Goal: Task Accomplishment & Management: Use online tool/utility

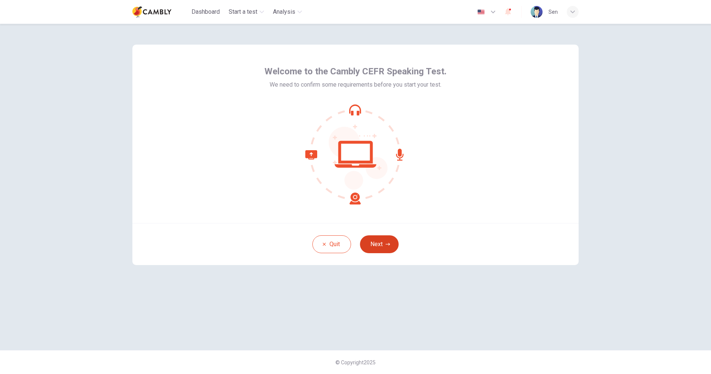
click at [386, 246] on icon "button" at bounding box center [388, 244] width 4 height 4
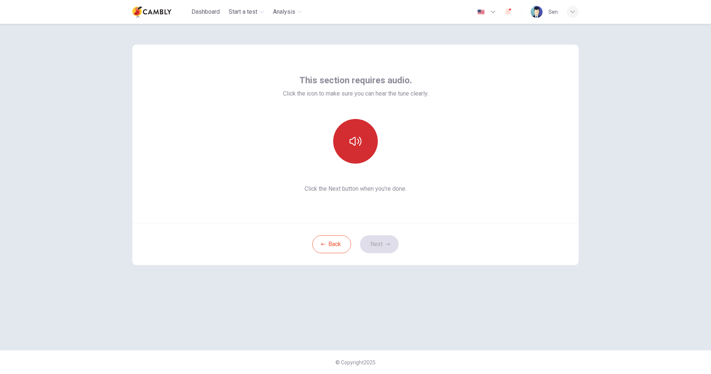
click at [358, 135] on icon "button" at bounding box center [356, 141] width 12 height 12
click at [382, 248] on button "Next" at bounding box center [379, 244] width 39 height 18
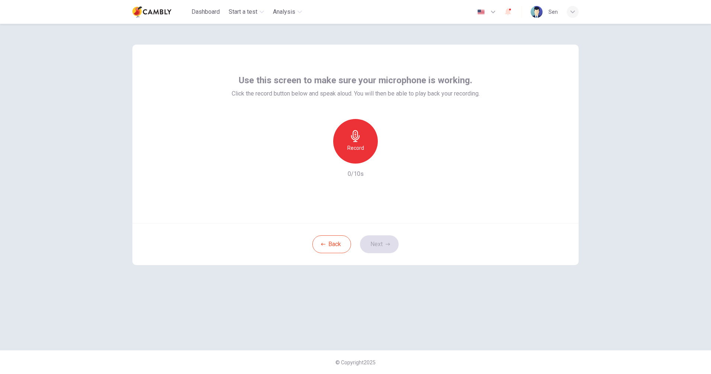
click at [358, 138] on icon "button" at bounding box center [356, 136] width 12 height 12
click at [389, 159] on icon "button" at bounding box center [390, 158] width 3 height 4
click at [384, 243] on button "Next" at bounding box center [379, 244] width 39 height 18
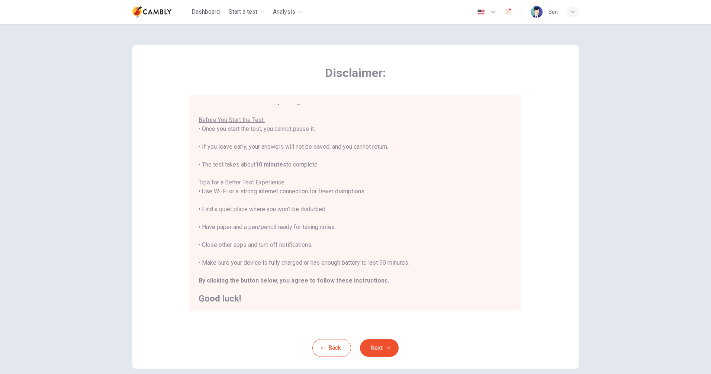
scroll to position [9, 0]
click at [381, 345] on button "Next" at bounding box center [379, 348] width 39 height 18
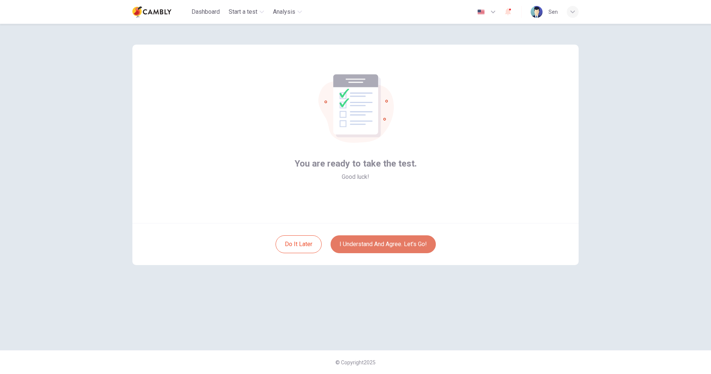
click at [388, 247] on button "I understand and agree. Let’s go!" at bounding box center [383, 244] width 105 height 18
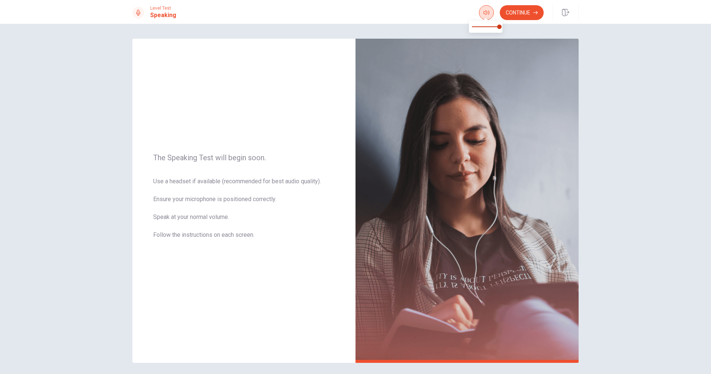
click at [484, 12] on icon "button" at bounding box center [487, 13] width 6 height 6
click at [531, 13] on button "Continue" at bounding box center [522, 12] width 44 height 15
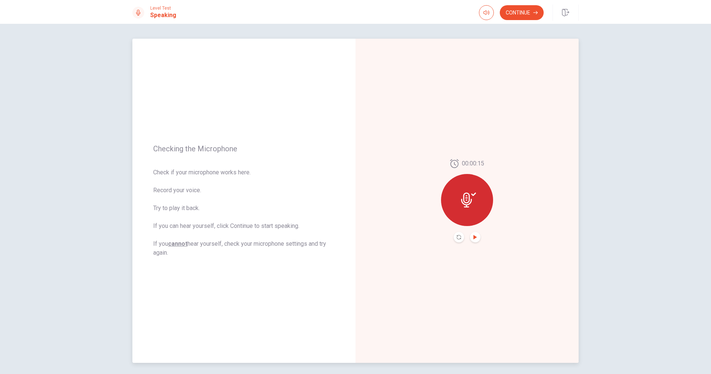
click at [474, 235] on icon "Play Audio" at bounding box center [475, 237] width 4 height 4
click at [517, 13] on button "Continue" at bounding box center [522, 12] width 44 height 15
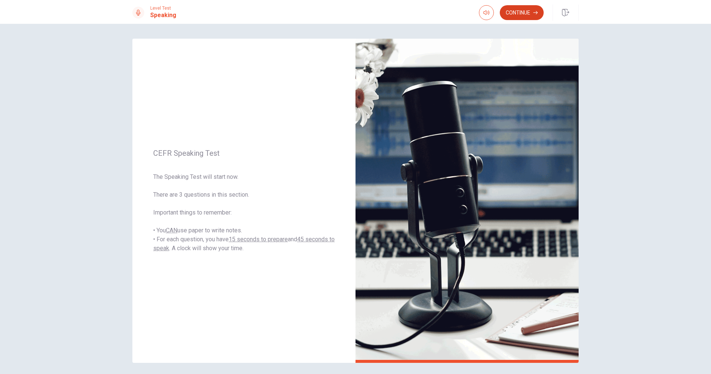
click at [519, 16] on button "Continue" at bounding box center [522, 12] width 44 height 15
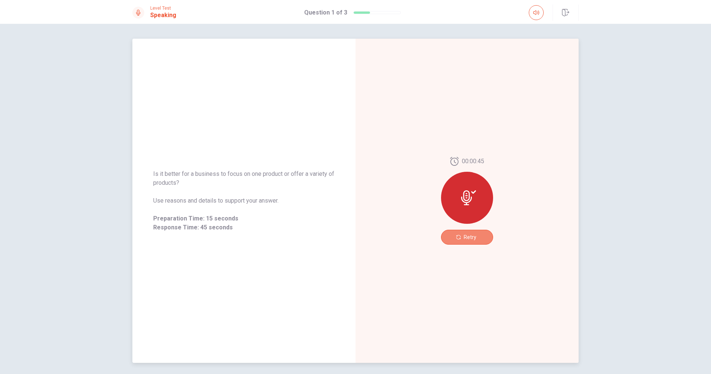
click at [469, 242] on button "Retry" at bounding box center [467, 237] width 52 height 15
click at [464, 239] on span "Retry" at bounding box center [470, 237] width 13 height 6
click at [537, 13] on icon "button" at bounding box center [536, 13] width 6 height 6
click at [475, 189] on div at bounding box center [467, 198] width 52 height 52
click at [465, 240] on span "Retry" at bounding box center [470, 237] width 13 height 6
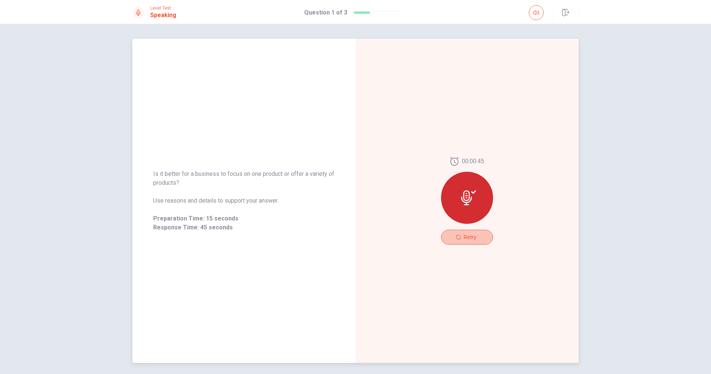
click at [465, 240] on span "Retry" at bounding box center [470, 237] width 13 height 6
click at [468, 198] on icon at bounding box center [468, 197] width 15 height 15
click at [467, 236] on span "Retry" at bounding box center [470, 237] width 13 height 6
click at [466, 196] on icon at bounding box center [468, 197] width 15 height 15
click at [474, 158] on span "00:00:45" at bounding box center [473, 161] width 22 height 9
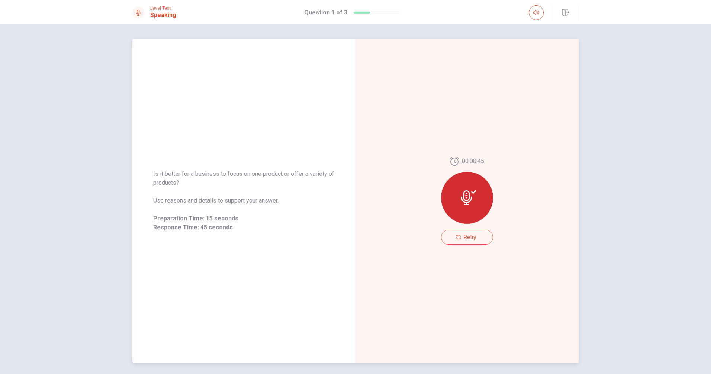
click at [468, 192] on icon at bounding box center [468, 197] width 15 height 15
click at [467, 238] on span "Retry" at bounding box center [470, 237] width 13 height 6
click at [465, 196] on icon at bounding box center [466, 197] width 11 height 15
click at [467, 241] on button "Retry" at bounding box center [467, 237] width 52 height 15
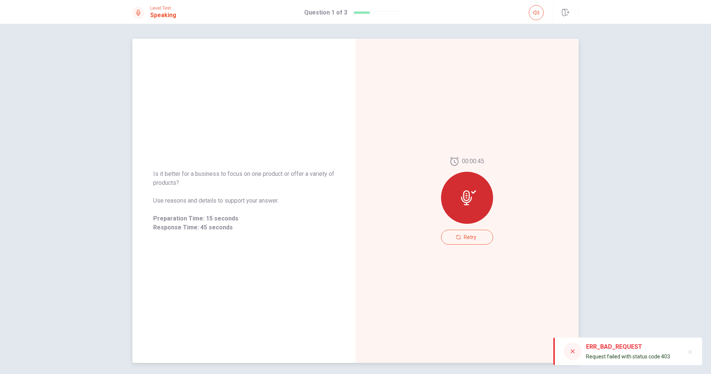
click at [470, 187] on div at bounding box center [467, 198] width 52 height 52
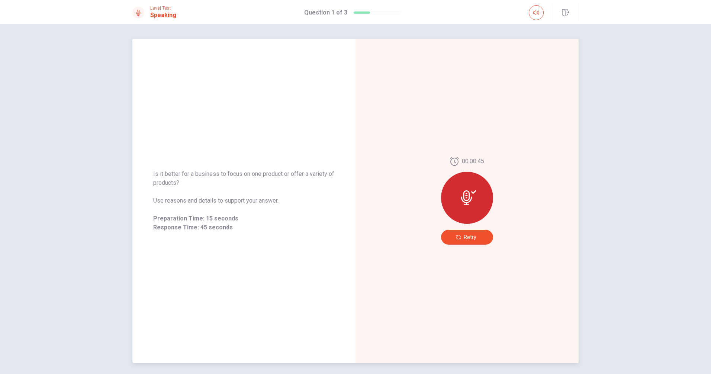
click at [470, 235] on span "Retry" at bounding box center [470, 237] width 13 height 6
click at [466, 236] on span "Retry" at bounding box center [470, 237] width 13 height 6
click at [461, 238] on button "Retry" at bounding box center [467, 237] width 52 height 15
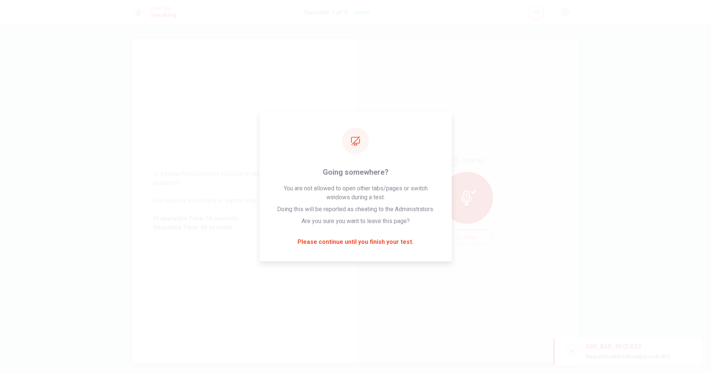
drag, startPoint x: 588, startPoint y: 346, endPoint x: 635, endPoint y: 348, distance: 46.9
click at [635, 348] on div "ERR_BAD_REQUEST" at bounding box center [628, 347] width 84 height 9
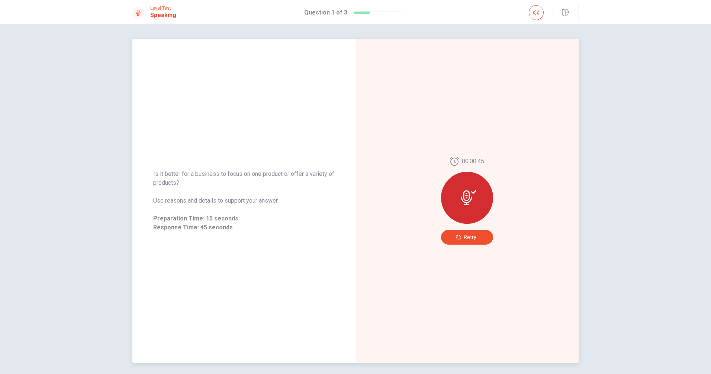
click at [470, 239] on span "Retry" at bounding box center [470, 237] width 13 height 6
click at [468, 238] on span "Retry" at bounding box center [470, 237] width 13 height 6
click at [466, 236] on span "Retry" at bounding box center [470, 237] width 13 height 6
click at [390, 84] on div "00:00:45 Retry" at bounding box center [467, 201] width 223 height 324
click at [466, 238] on span "Retry" at bounding box center [470, 237] width 13 height 6
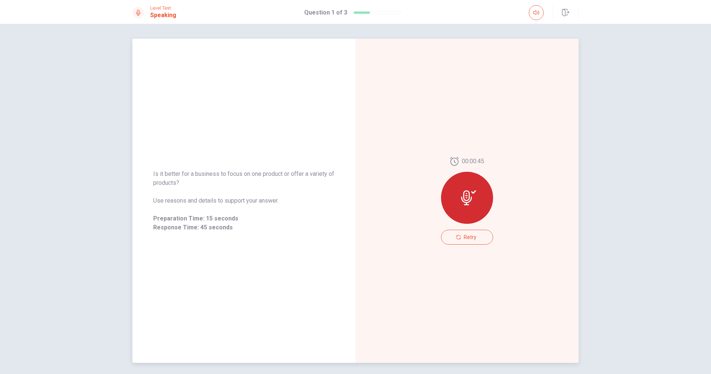
click at [311, 47] on div "Is it better for a business to focus on one product or offer a variety of produ…" at bounding box center [243, 201] width 223 height 324
click at [566, 9] on icon "button" at bounding box center [565, 12] width 7 height 7
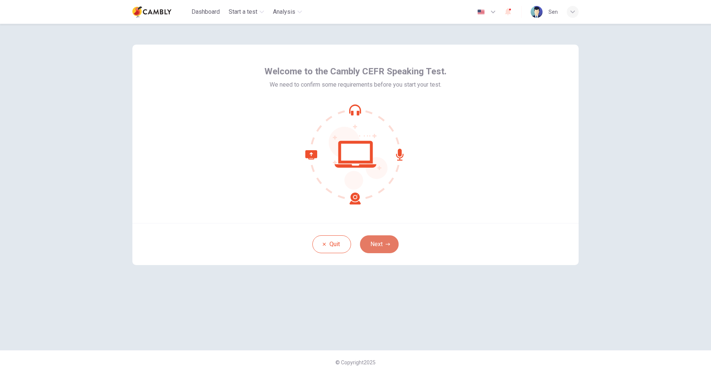
click at [381, 247] on button "Next" at bounding box center [379, 244] width 39 height 18
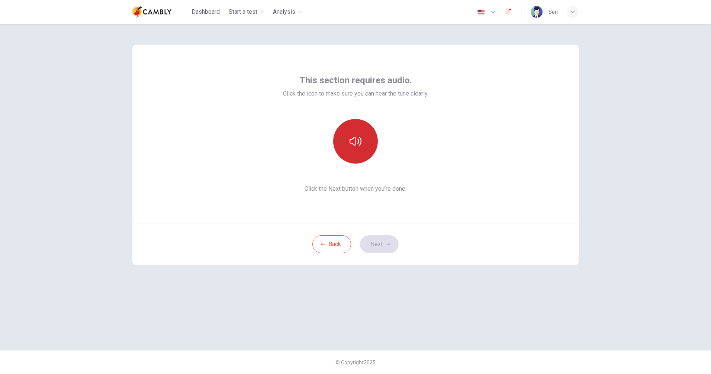
click at [355, 139] on icon "button" at bounding box center [356, 141] width 12 height 12
click at [386, 244] on icon "button" at bounding box center [388, 244] width 4 height 3
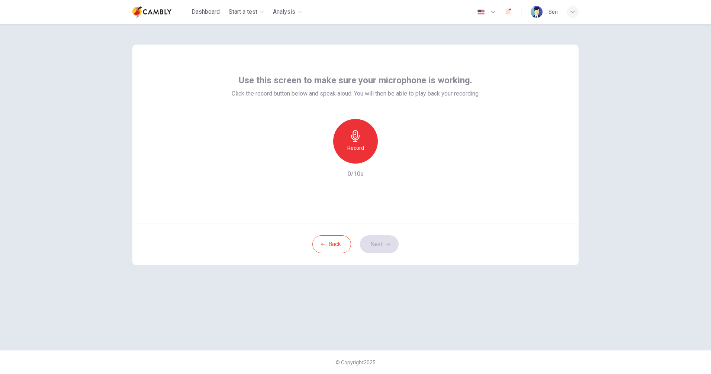
click at [357, 135] on icon "button" at bounding box center [355, 136] width 9 height 12
drag, startPoint x: 381, startPoint y: 243, endPoint x: 381, endPoint y: 207, distance: 36.5
click at [381, 207] on div "Use this screen to make sure your microphone is working. Click the record butto…" at bounding box center [355, 155] width 446 height 221
click at [391, 157] on icon "button" at bounding box center [389, 157] width 7 height 7
click at [383, 245] on button "Next" at bounding box center [379, 244] width 39 height 18
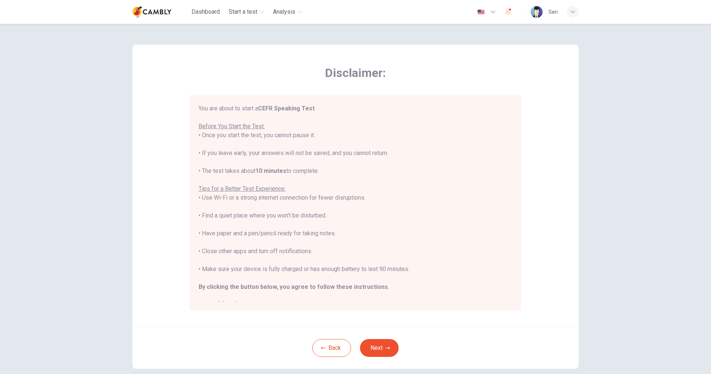
scroll to position [9, 0]
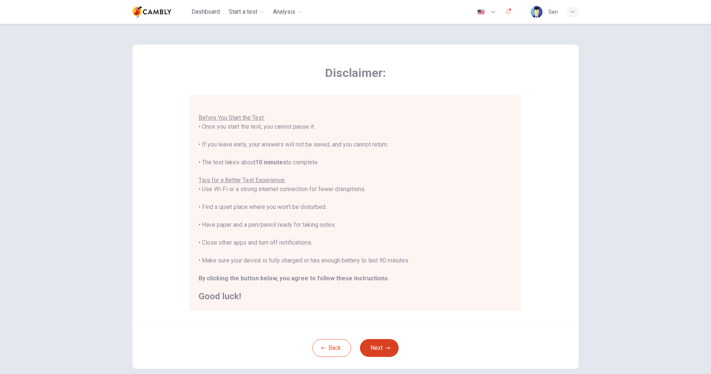
click at [376, 348] on button "Next" at bounding box center [379, 348] width 39 height 18
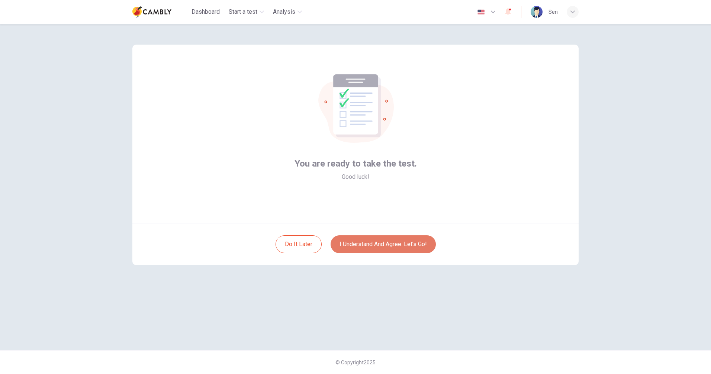
click at [374, 239] on button "I understand and agree. Let’s go!" at bounding box center [383, 244] width 105 height 18
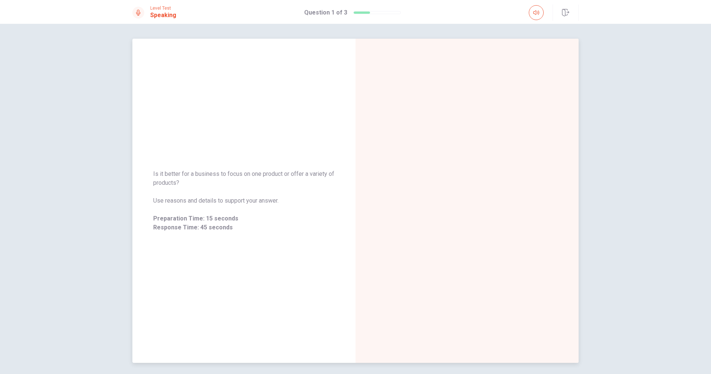
click at [310, 290] on div "Is it better for a business to focus on one product or offer a variety of produ…" at bounding box center [243, 201] width 223 height 324
click at [465, 193] on icon at bounding box center [467, 199] width 15 height 15
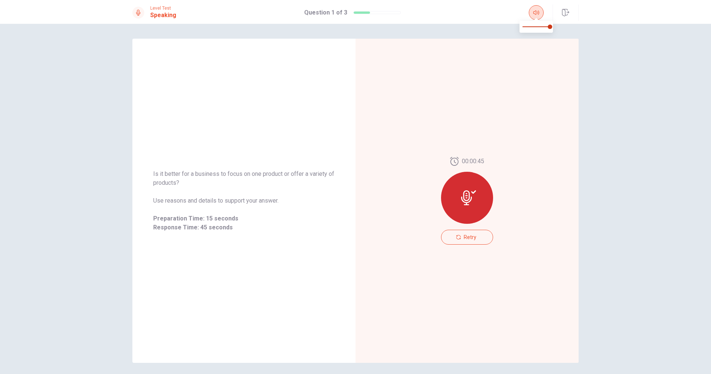
click at [538, 14] on icon "button" at bounding box center [536, 13] width 6 height 6
click at [138, 15] on icon at bounding box center [138, 13] width 4 height 6
click at [467, 192] on icon at bounding box center [468, 197] width 15 height 15
click at [565, 12] on icon "button" at bounding box center [565, 12] width 7 height 7
